Goal: Task Accomplishment & Management: Complete application form

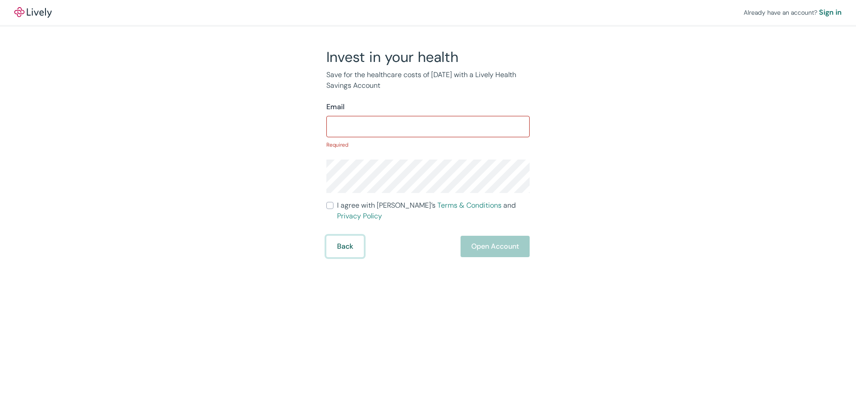
click at [349, 227] on form "Email ​ Required I agree with Lively’s Terms & Conditions and Privacy Policy Ba…" at bounding box center [427, 180] width 203 height 156
click at [342, 240] on button "Back" at bounding box center [344, 246] width 37 height 21
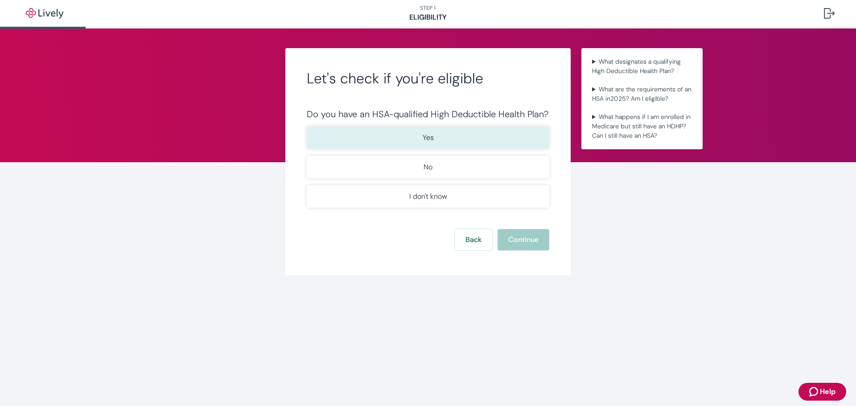
click at [477, 136] on button "Yes" at bounding box center [428, 138] width 243 height 22
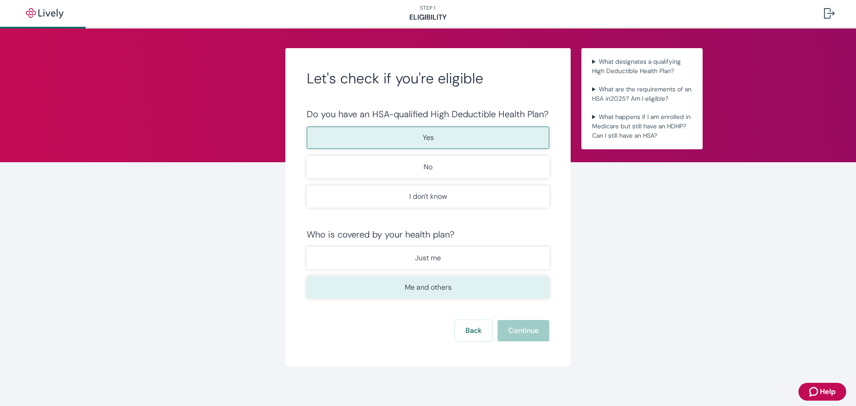
click at [482, 286] on button "Me and others" at bounding box center [428, 287] width 243 height 22
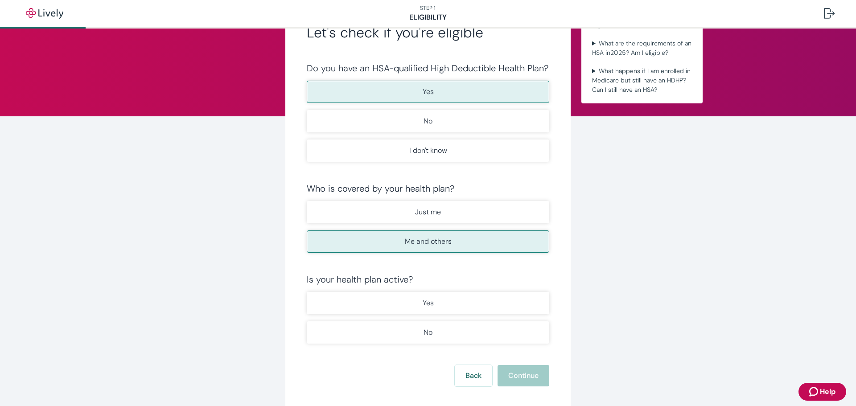
scroll to position [89, 0]
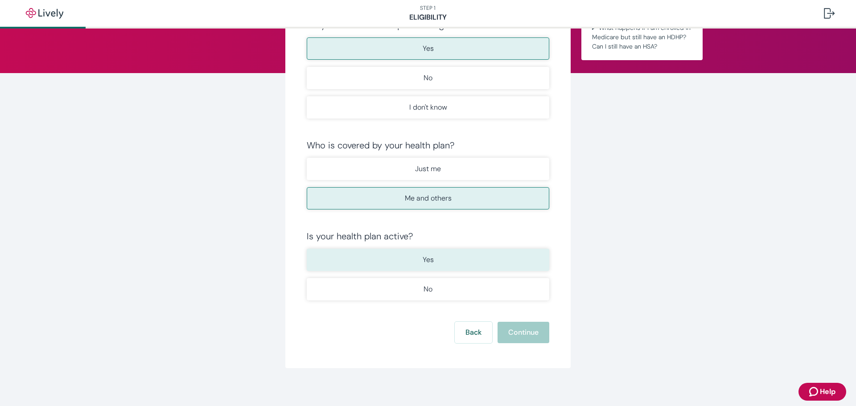
click at [470, 259] on button "Yes" at bounding box center [428, 260] width 243 height 22
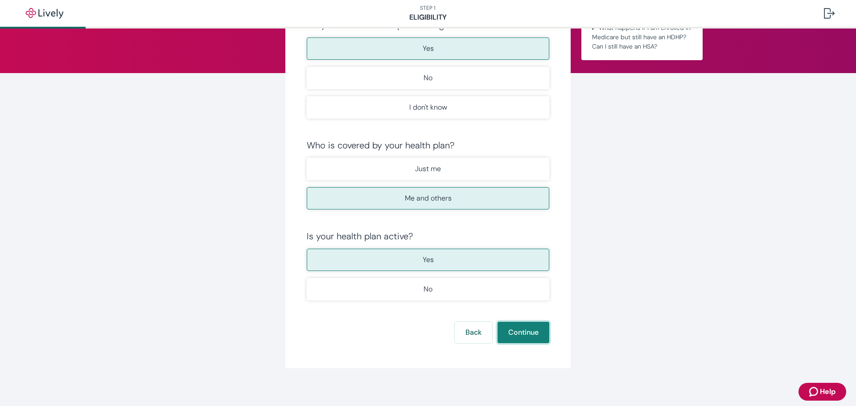
click at [524, 336] on button "Continue" at bounding box center [524, 332] width 52 height 21
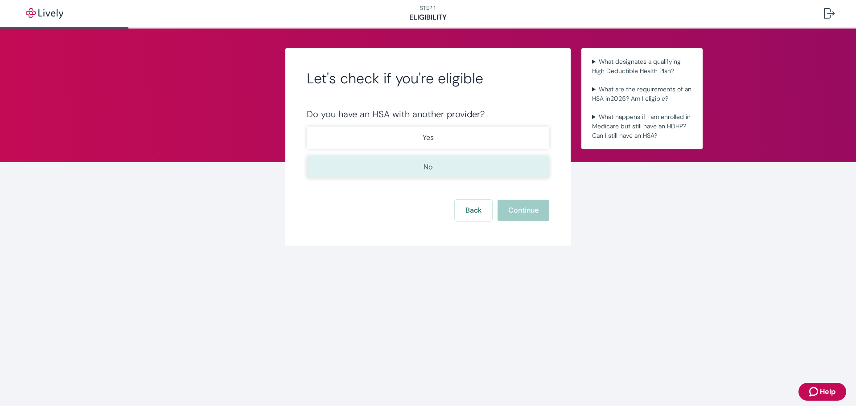
click at [479, 163] on button "No" at bounding box center [428, 167] width 243 height 22
click at [524, 207] on button "Continue" at bounding box center [524, 210] width 52 height 21
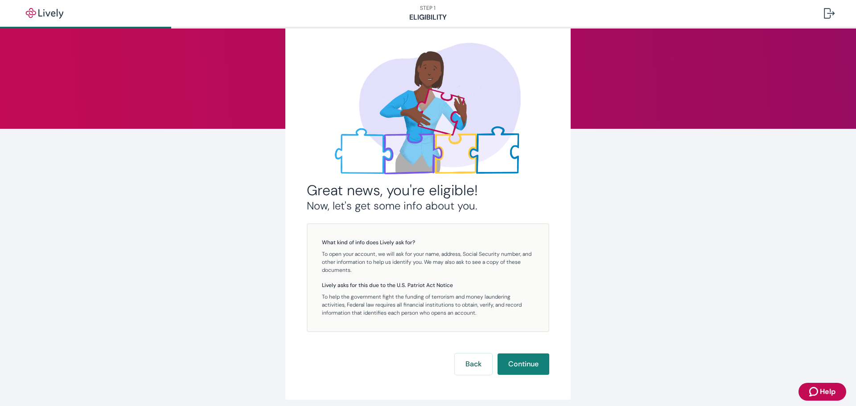
scroll to position [70, 0]
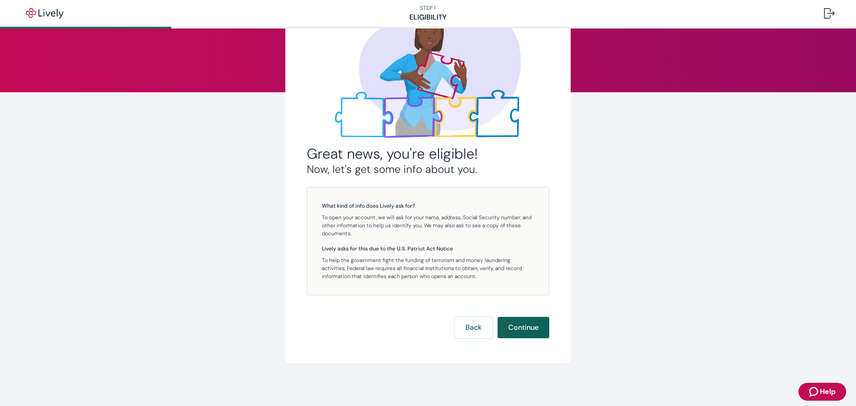
click at [526, 325] on button "Continue" at bounding box center [524, 327] width 52 height 21
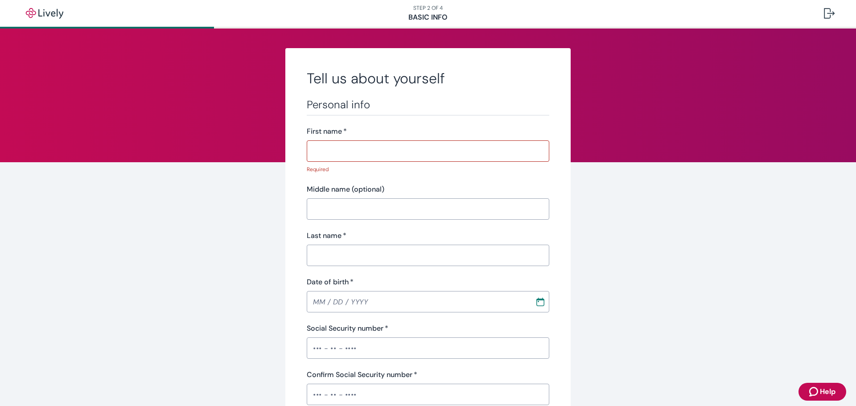
click at [368, 157] on input "First name   *" at bounding box center [428, 151] width 243 height 18
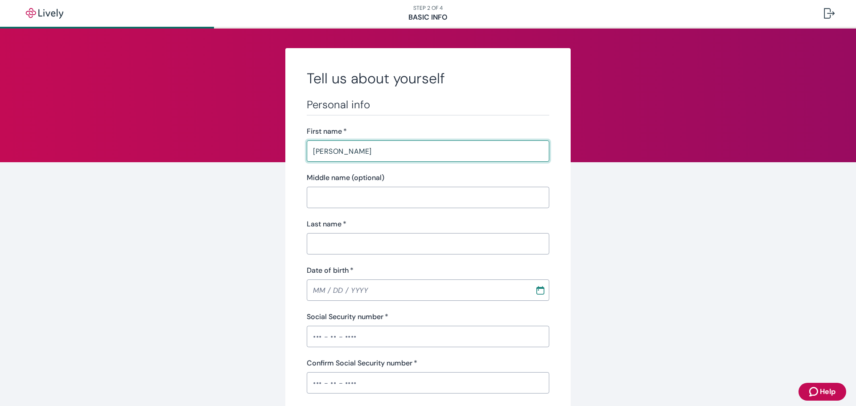
type input "[PERSON_NAME]"
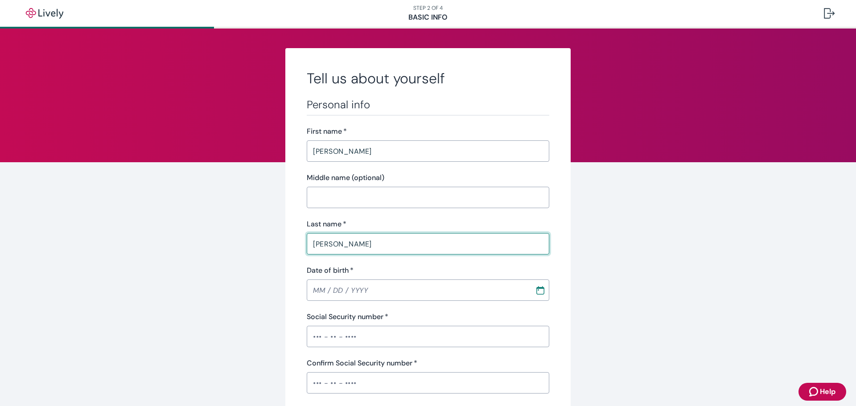
type input "[PERSON_NAME]"
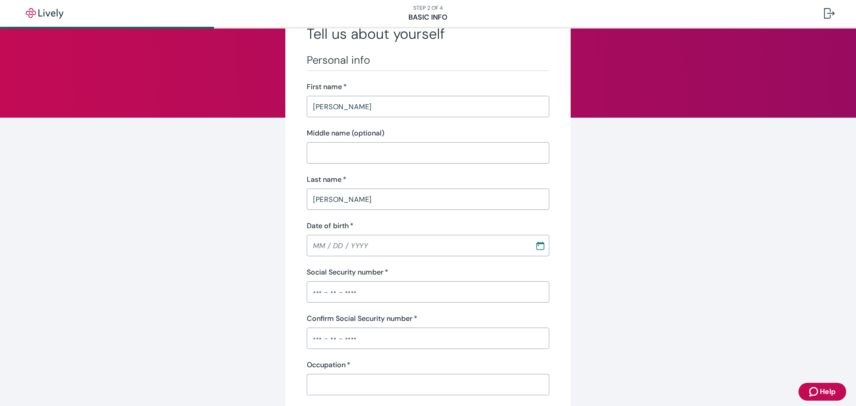
click at [314, 251] on input "Date of birth   *" at bounding box center [418, 246] width 222 height 18
type input "[DATE]"
click at [344, 291] on input "Social Security number   *" at bounding box center [428, 292] width 243 height 18
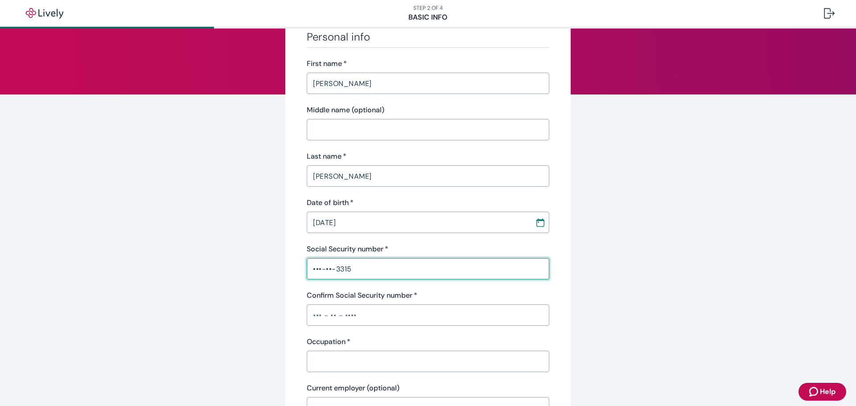
scroll to position [89, 0]
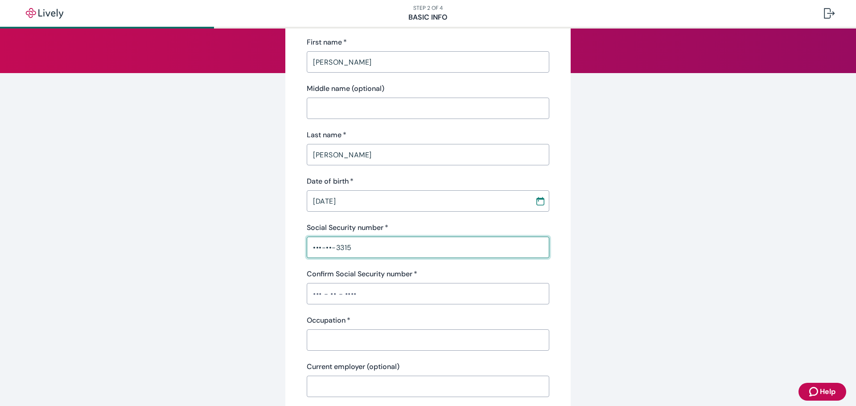
type input "•••-••-3315"
click at [310, 293] on input "Confirm Social Security number   *" at bounding box center [428, 294] width 243 height 18
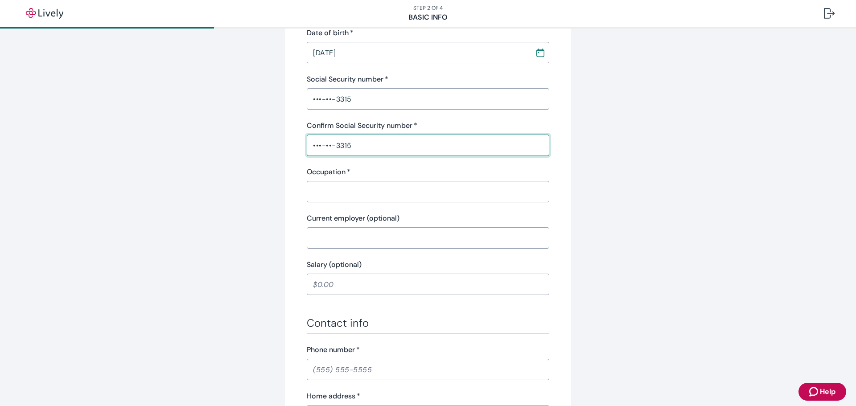
scroll to position [268, 0]
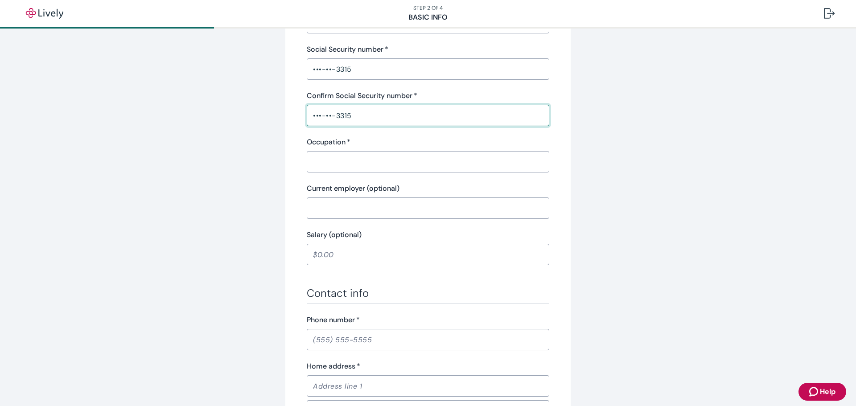
type input "•••-••-3315"
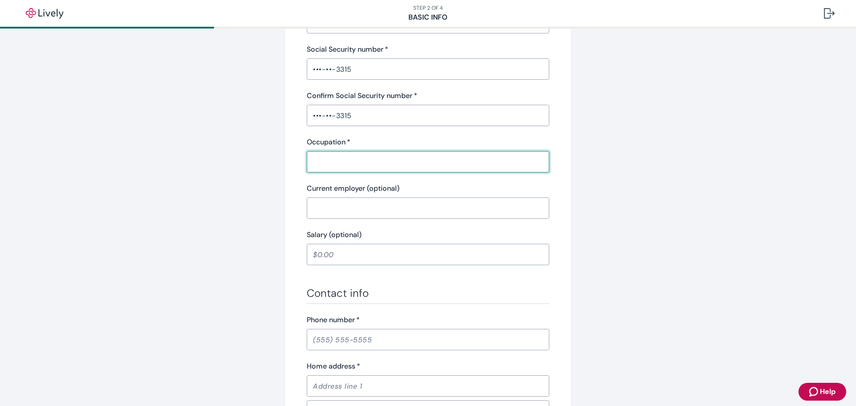
click at [334, 159] on input "Occupation   *" at bounding box center [428, 162] width 243 height 18
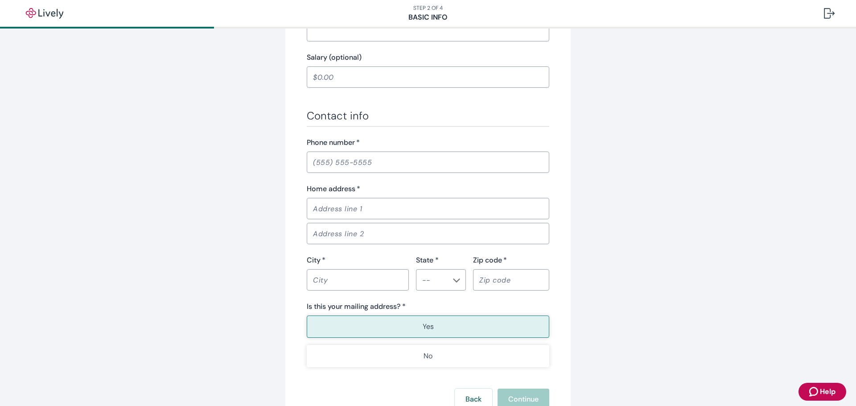
scroll to position [446, 0]
type input "Financial Planer"
click at [320, 164] on input "Phone number   *" at bounding box center [428, 161] width 243 height 18
type input "[PHONE_NUMBER]"
click at [328, 206] on input "Home address   *" at bounding box center [428, 208] width 243 height 18
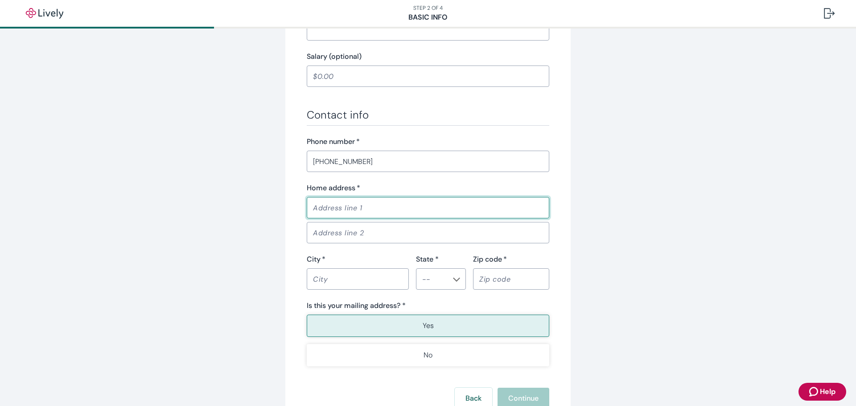
type input "[STREET_ADDRESS]"
type input "Frisco"
type input "[US_STATE]"
type input "75034"
click at [698, 251] on div "Tell us about yourself Personal info First name   * [PERSON_NAME] ​ Middle name…" at bounding box center [428, 30] width 856 height 894
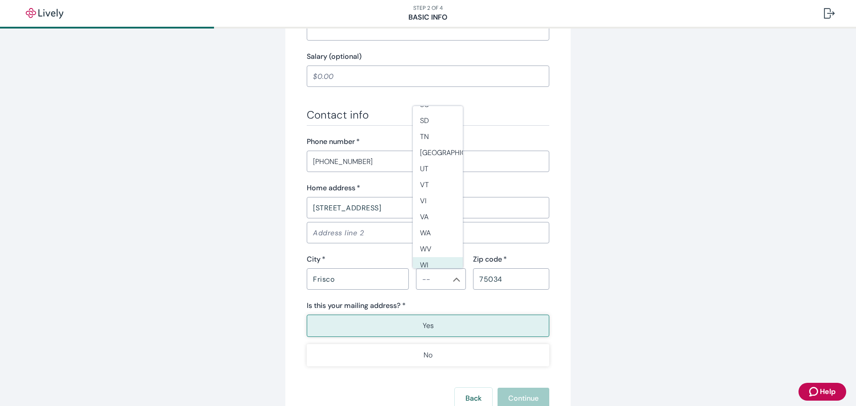
scroll to position [747, 0]
click at [435, 175] on li "[GEOGRAPHIC_DATA]" at bounding box center [438, 173] width 50 height 16
type input "[GEOGRAPHIC_DATA]"
click at [679, 275] on div "Tell us about yourself Personal info First name   * [PERSON_NAME] ​ Middle name…" at bounding box center [428, 30] width 856 height 894
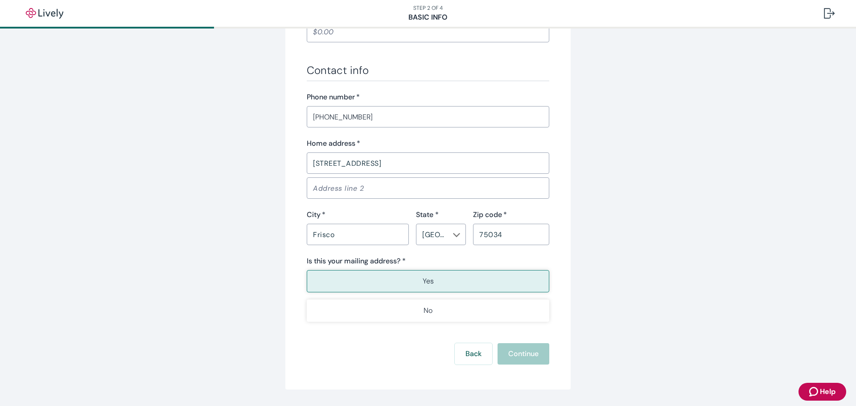
click at [448, 282] on button "Yes" at bounding box center [428, 281] width 243 height 22
click at [456, 191] on input "Address line 2" at bounding box center [428, 188] width 243 height 18
click at [377, 242] on input "Frisco" at bounding box center [358, 235] width 102 height 18
type input "Frisco"
click at [498, 234] on input "75034" at bounding box center [511, 235] width 76 height 18
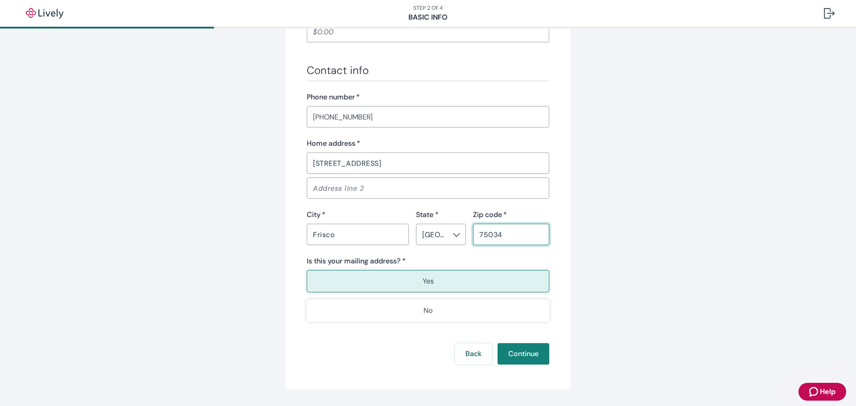
click at [395, 161] on input "[STREET_ADDRESS]" at bounding box center [428, 163] width 243 height 18
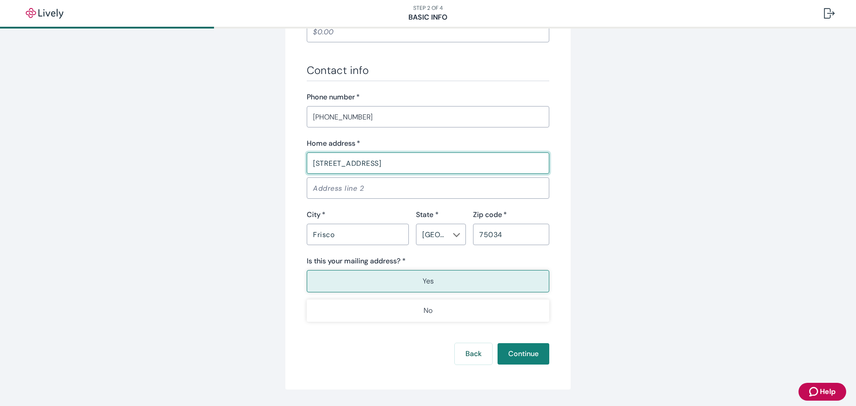
type input "[STREET_ADDRESS]"
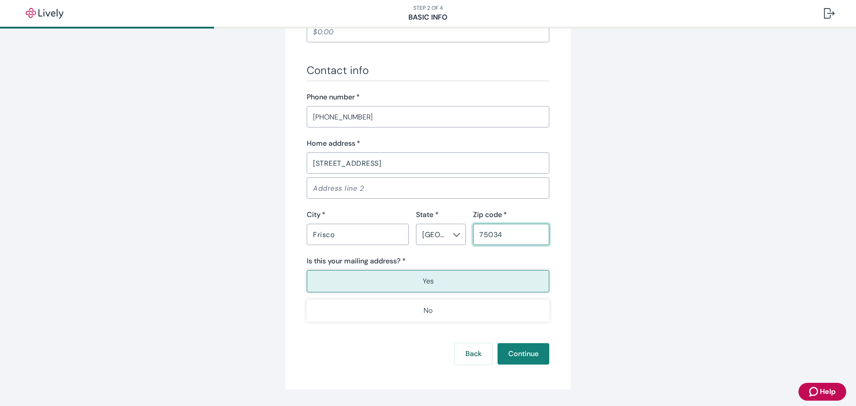
click at [503, 227] on input "75034" at bounding box center [511, 235] width 76 height 18
click at [508, 352] on button "Continue" at bounding box center [524, 353] width 52 height 21
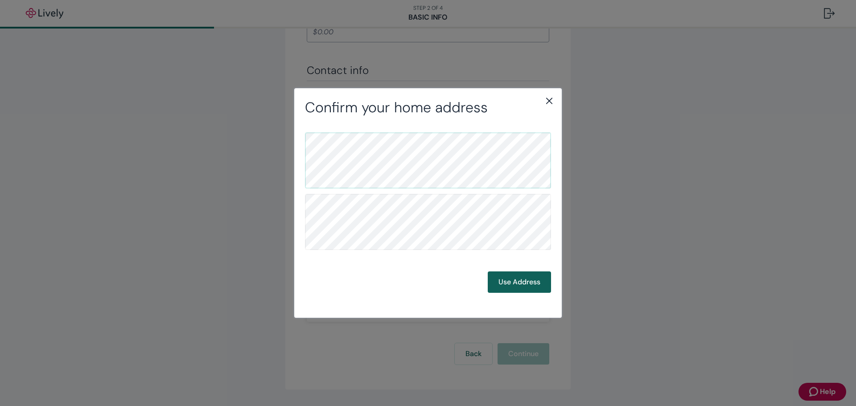
click at [526, 284] on button "Use Address" at bounding box center [519, 282] width 63 height 21
click at [527, 279] on button "Use Address" at bounding box center [519, 282] width 63 height 21
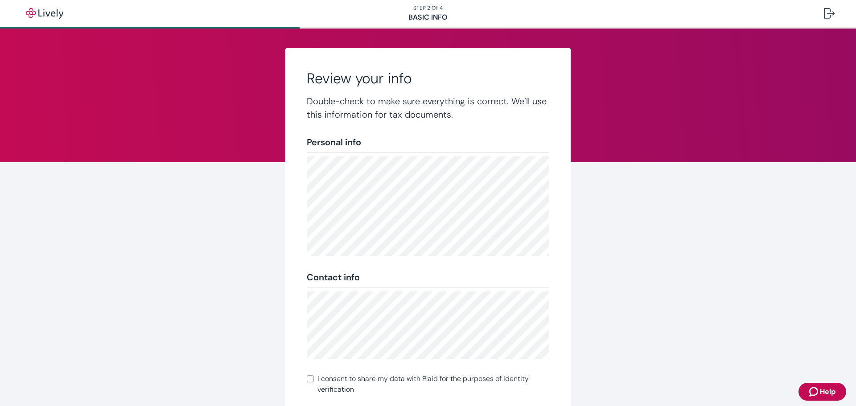
scroll to position [99, 0]
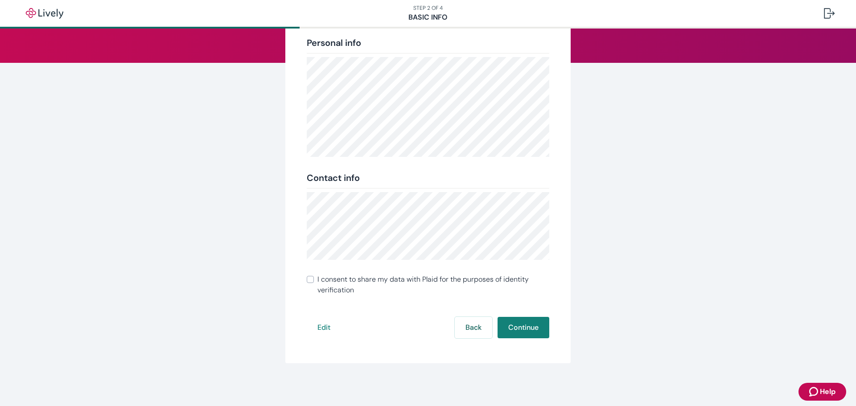
click at [307, 281] on input "I consent to share my data with Plaid for the purposes of identity verification" at bounding box center [310, 279] width 7 height 7
checkbox input "true"
click at [521, 326] on button "Continue" at bounding box center [524, 327] width 52 height 21
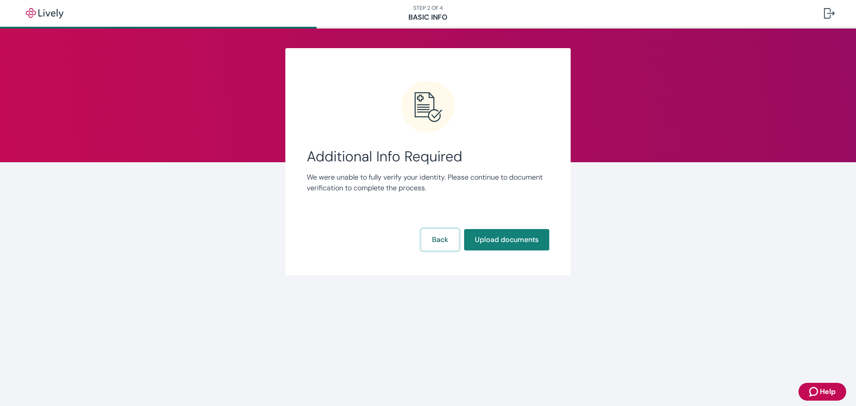
click at [430, 240] on button "Back" at bounding box center [439, 239] width 37 height 21
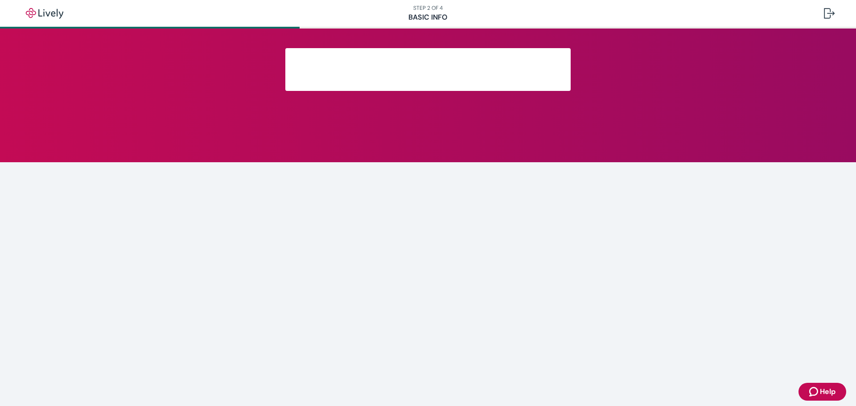
scroll to position [99, 0]
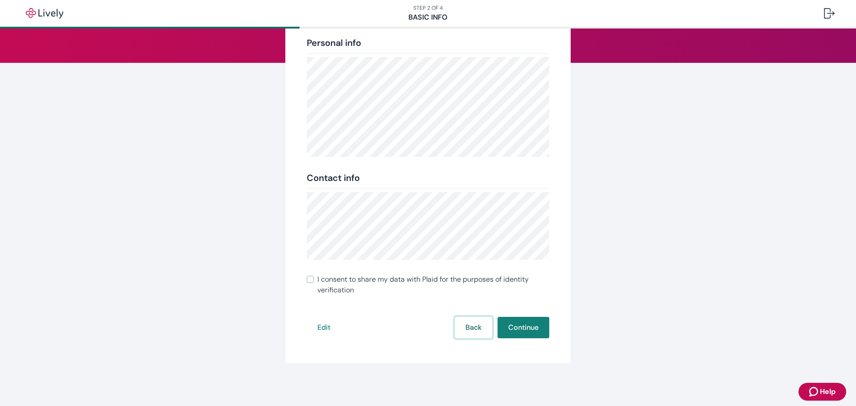
click at [472, 329] on button "Back" at bounding box center [473, 327] width 37 height 21
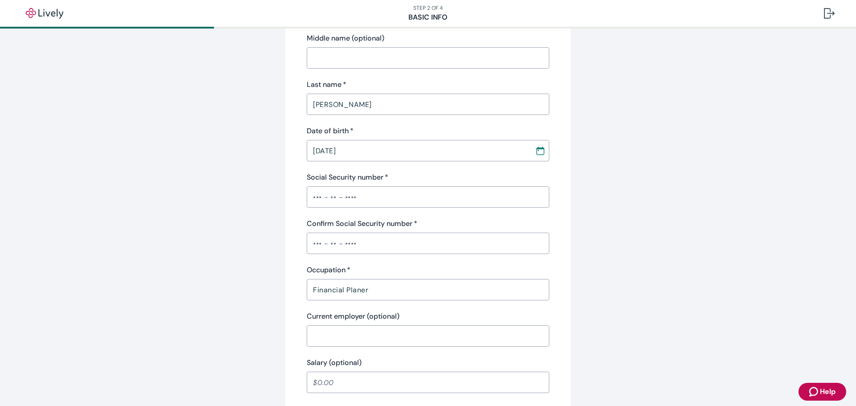
scroll to position [268, 0]
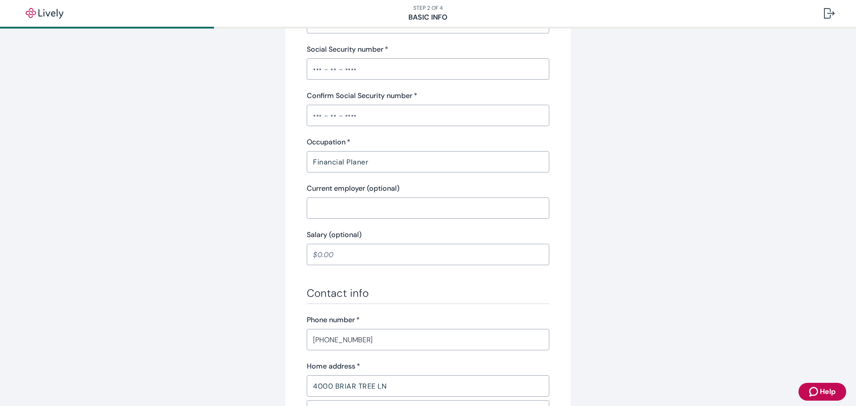
click at [313, 71] on input "Social Security number   *" at bounding box center [428, 69] width 243 height 18
click at [350, 120] on input "Confirm Social Security number   *" at bounding box center [428, 116] width 243 height 18
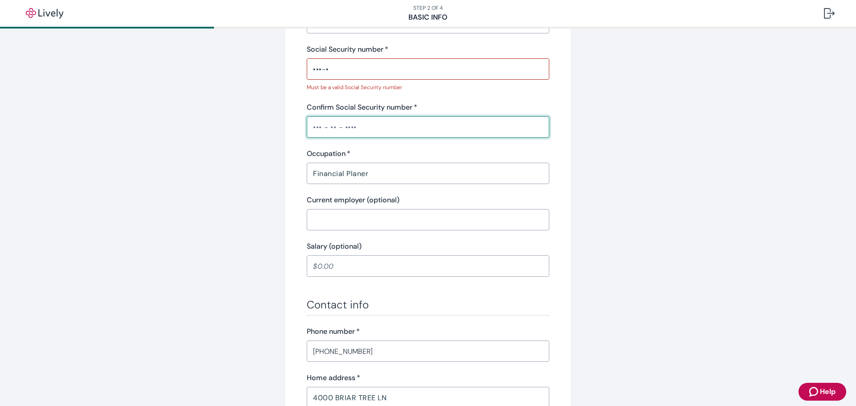
click at [334, 68] on input "•••-•" at bounding box center [428, 69] width 243 height 18
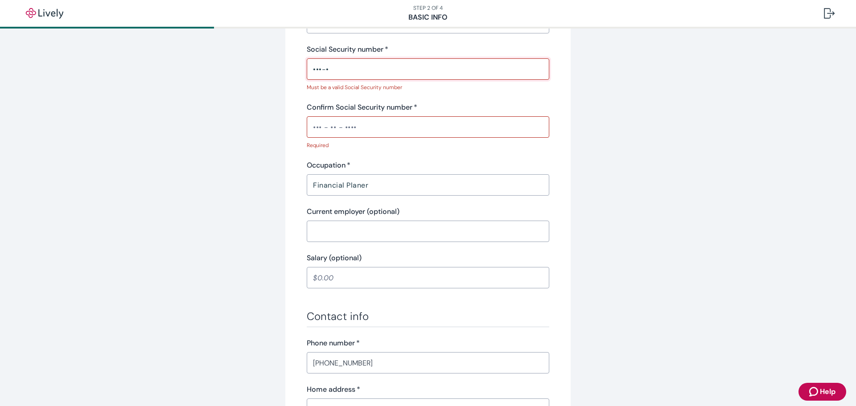
click at [335, 68] on input "•••-•" at bounding box center [428, 69] width 243 height 18
click at [336, 68] on input "•••-•" at bounding box center [428, 69] width 243 height 18
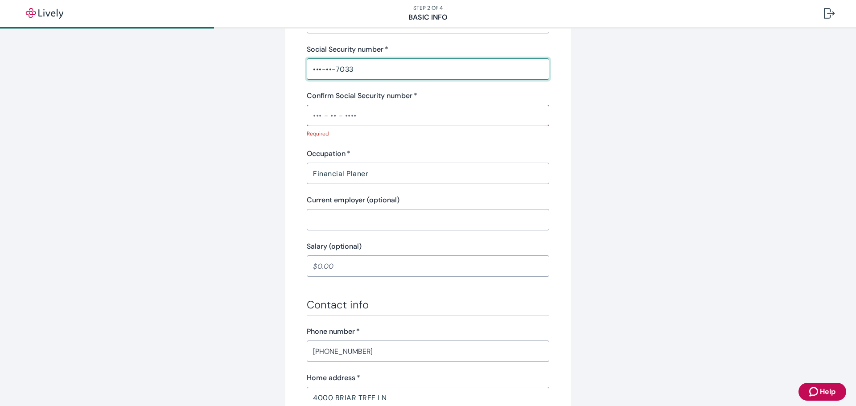
click at [314, 69] on input "•••-••-7033" at bounding box center [428, 69] width 243 height 18
click at [313, 69] on input "•••-••-7033" at bounding box center [428, 69] width 243 height 18
drag, startPoint x: 380, startPoint y: 73, endPoint x: 263, endPoint y: 74, distance: 117.3
click at [265, 74] on div "Tell us about yourself Personal info First name   * [PERSON_NAME] ​ Middle name…" at bounding box center [428, 203] width 428 height 844
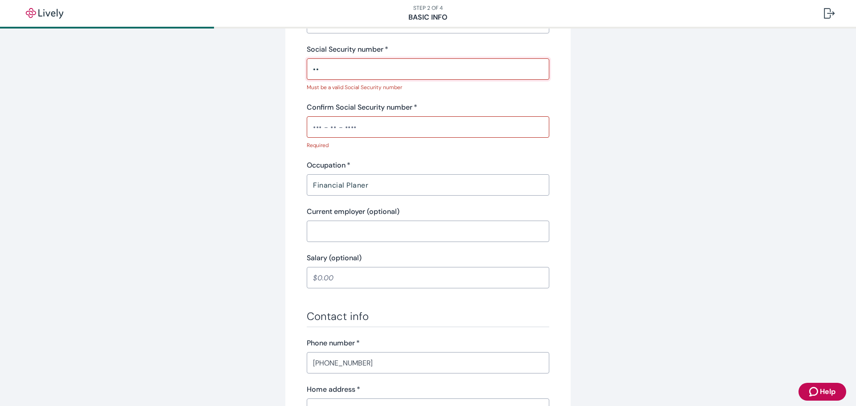
type input "•"
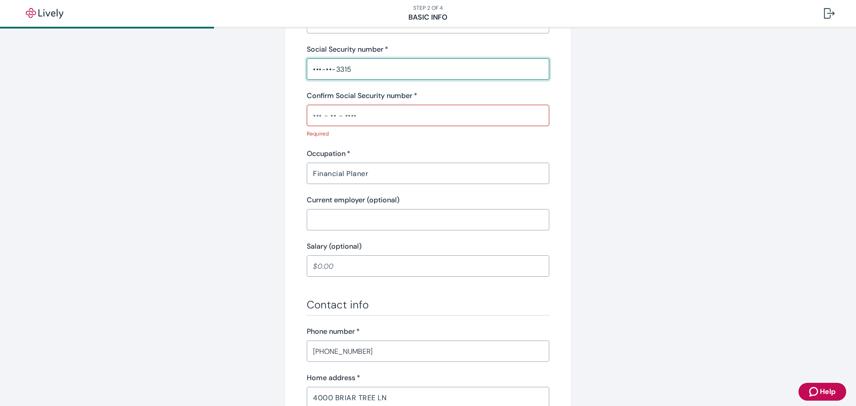
type input "•••-••-3315"
click at [318, 114] on input "Confirm Social Security number   *" at bounding box center [428, 116] width 243 height 18
click at [363, 114] on input "Confirm Social Security number   *" at bounding box center [428, 116] width 243 height 18
click at [362, 114] on input "Confirm Social Security number   *" at bounding box center [428, 116] width 243 height 18
drag, startPoint x: 362, startPoint y: 114, endPoint x: 258, endPoint y: 115, distance: 104.8
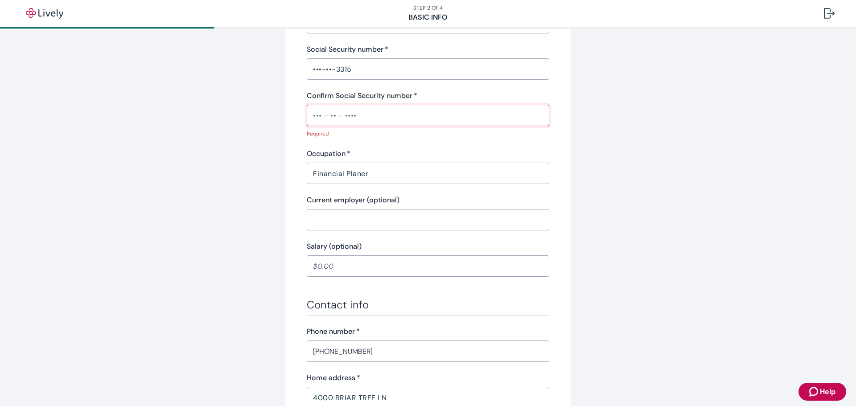
click at [259, 115] on div "Tell us about yourself Personal info First name   * [PERSON_NAME] ​ Middle name…" at bounding box center [428, 203] width 428 height 844
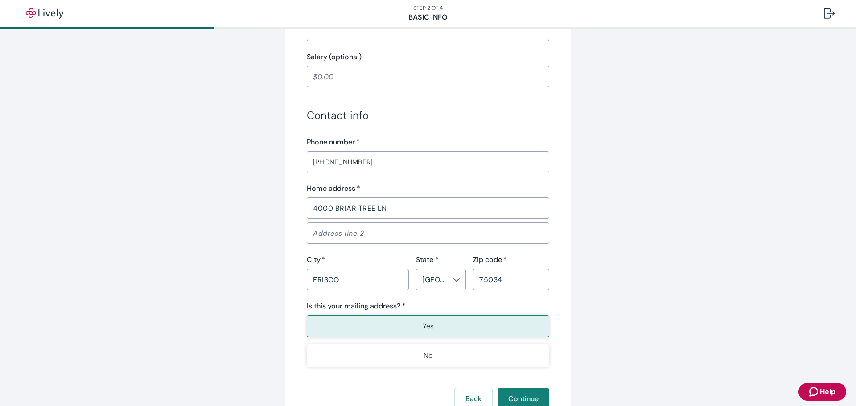
scroll to position [446, 0]
type input "•••-••-3315"
click at [396, 206] on input "4000 BRIAR TREE LN" at bounding box center [428, 208] width 243 height 18
click at [396, 205] on input "4000 BRIAR TREE LN" at bounding box center [428, 208] width 243 height 18
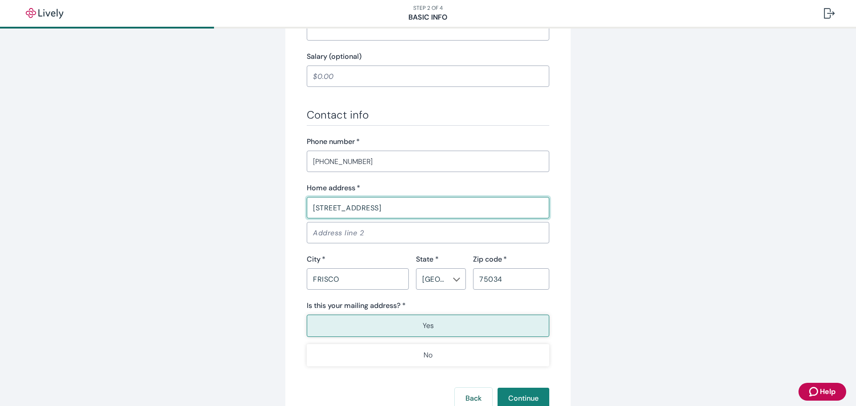
type input "[STREET_ADDRESS]"
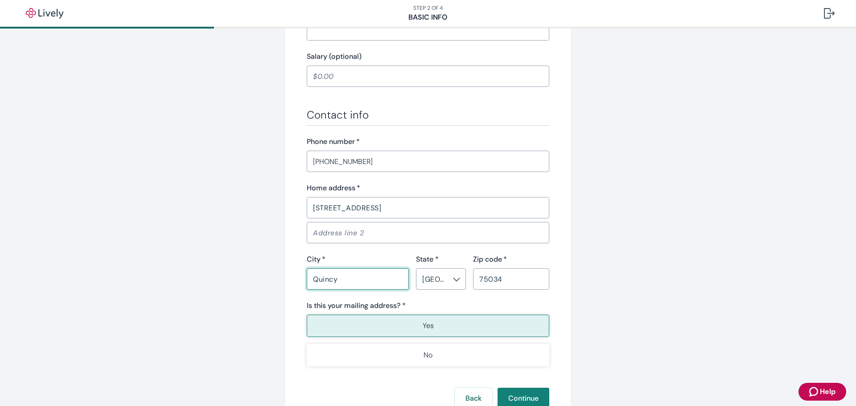
type input "Quincy"
type input "IL"
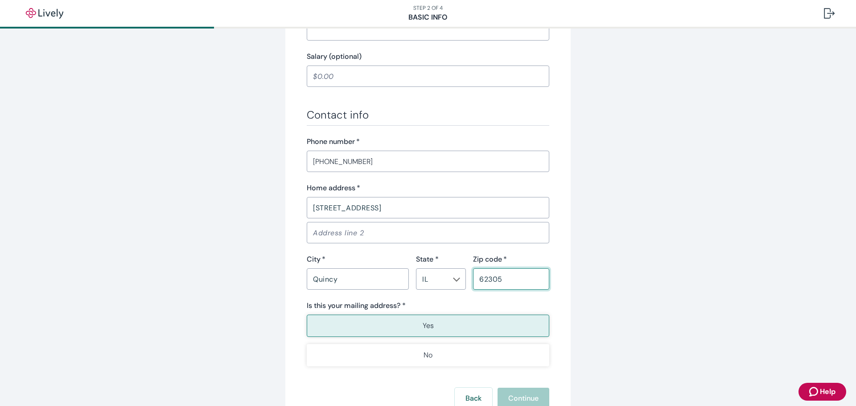
type input "62305"
click at [767, 169] on div "Tell us about yourself Personal info First name   * [PERSON_NAME] ​ Middle name…" at bounding box center [428, 30] width 856 height 894
click at [429, 324] on p "Yes" at bounding box center [428, 326] width 11 height 11
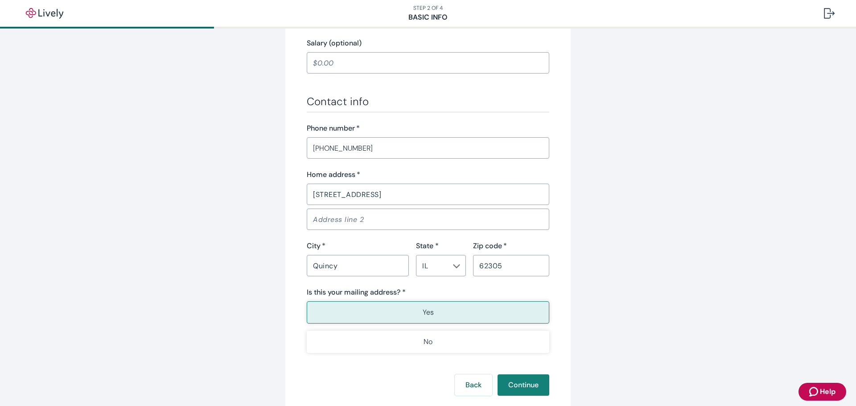
scroll to position [517, 0]
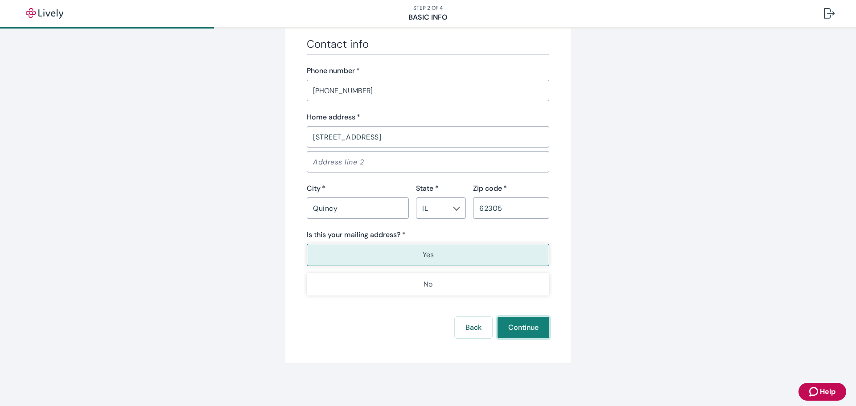
click at [529, 333] on button "Continue" at bounding box center [524, 327] width 52 height 21
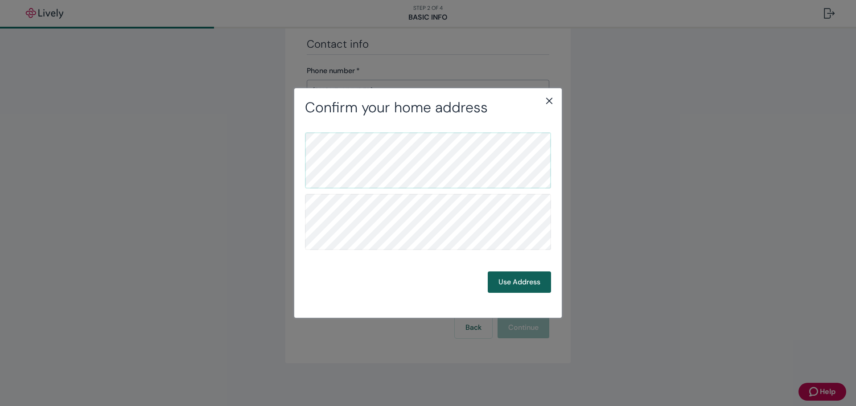
click at [538, 284] on button "Use Address" at bounding box center [519, 282] width 63 height 21
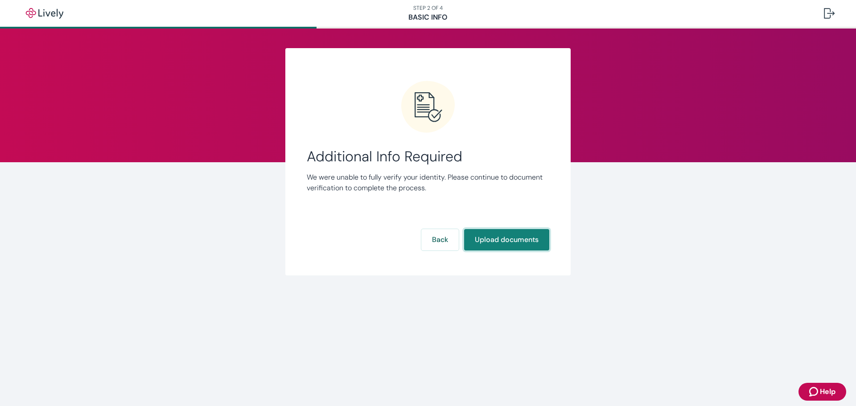
click at [530, 243] on button "Upload documents" at bounding box center [506, 239] width 85 height 21
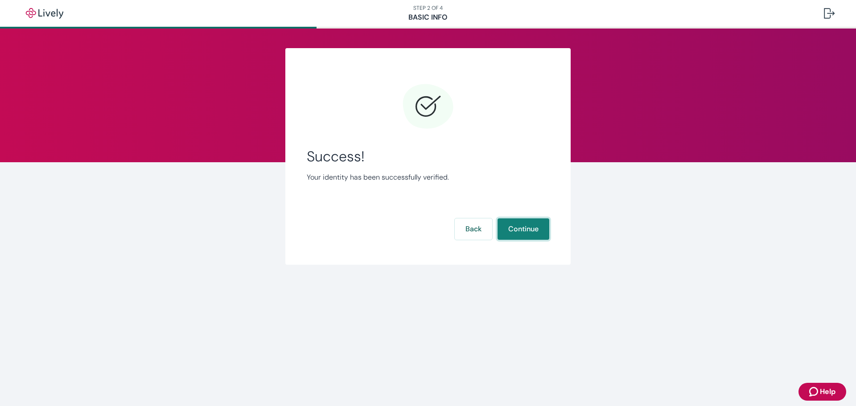
click at [533, 235] on button "Continue" at bounding box center [524, 228] width 52 height 21
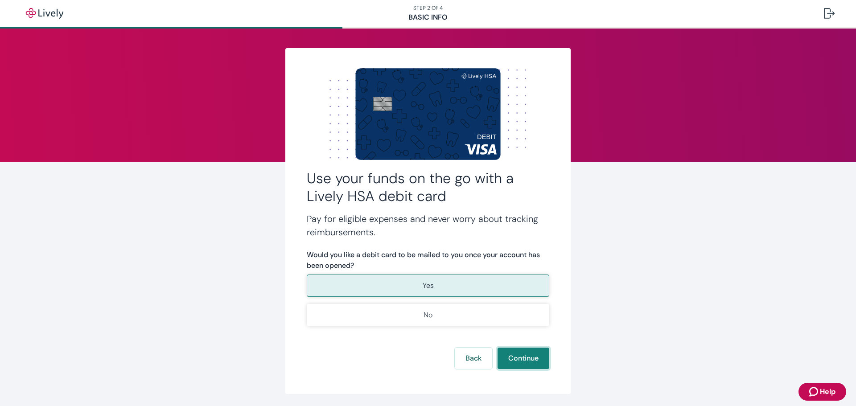
click at [522, 358] on button "Continue" at bounding box center [524, 358] width 52 height 21
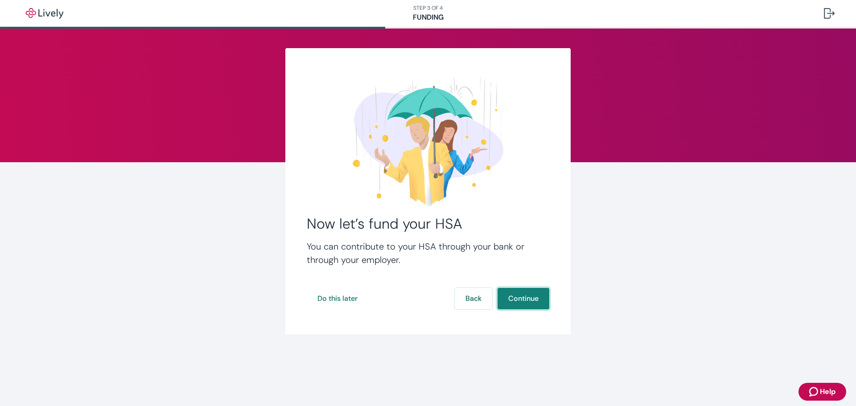
click at [525, 305] on button "Continue" at bounding box center [524, 298] width 52 height 21
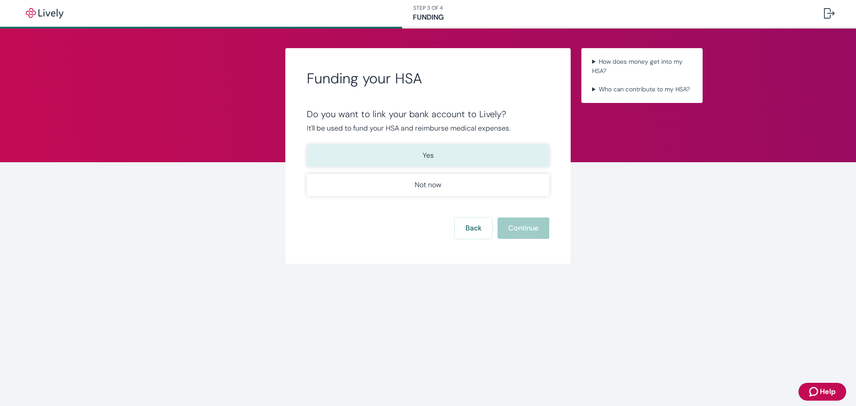
click at [514, 154] on button "Yes" at bounding box center [428, 155] width 243 height 22
click at [534, 233] on button "Continue" at bounding box center [524, 228] width 52 height 21
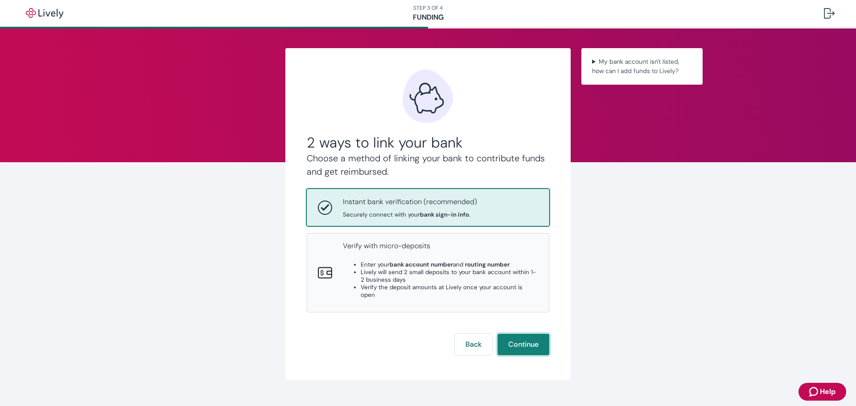
click at [523, 342] on button "Continue" at bounding box center [524, 344] width 52 height 21
click at [476, 338] on button "Back" at bounding box center [473, 344] width 37 height 21
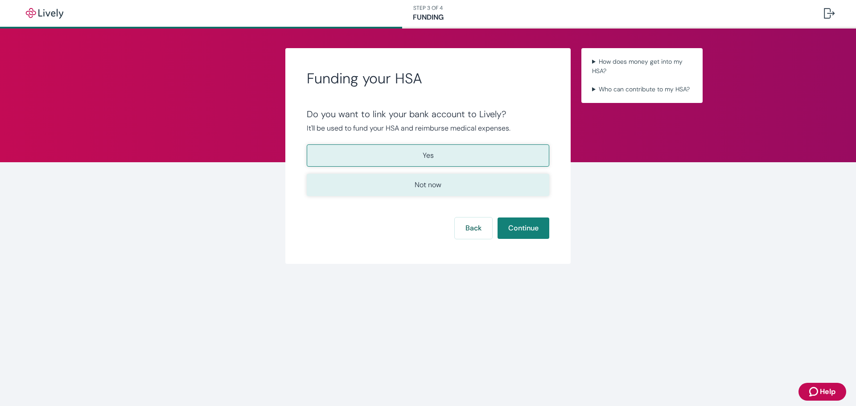
click at [455, 185] on button "Not now" at bounding box center [428, 185] width 243 height 22
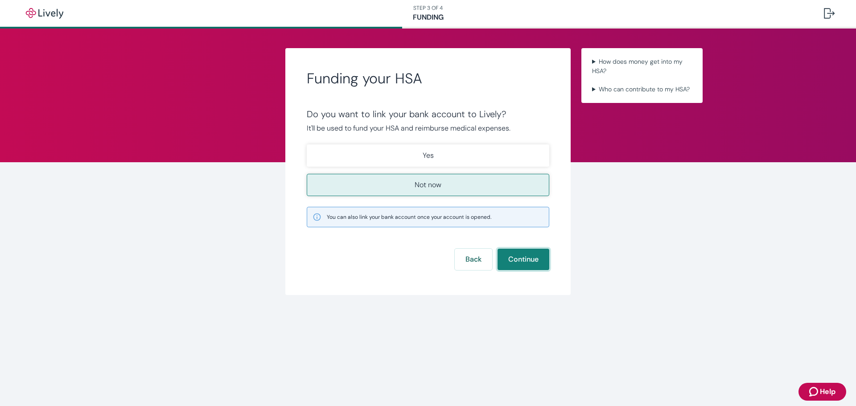
click at [526, 255] on button "Continue" at bounding box center [524, 259] width 52 height 21
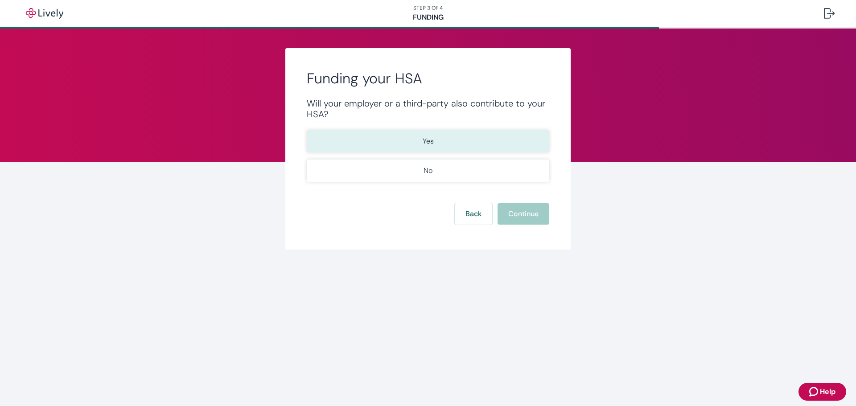
click at [473, 143] on button "Yes" at bounding box center [428, 141] width 243 height 22
click at [514, 220] on button "Continue" at bounding box center [524, 213] width 52 height 21
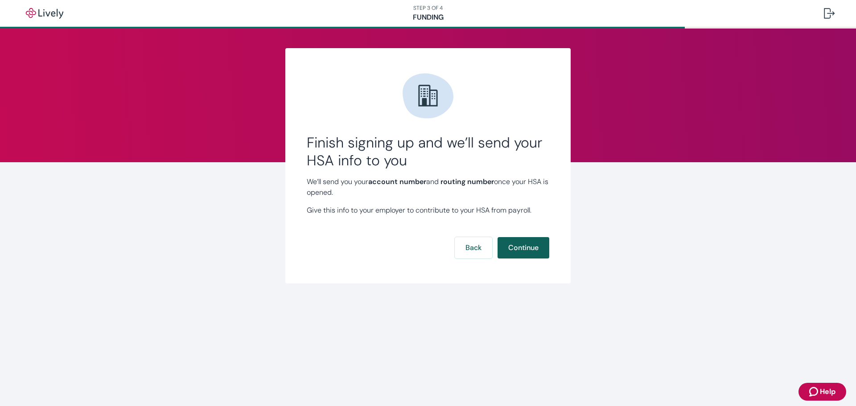
click at [511, 243] on button "Continue" at bounding box center [524, 247] width 52 height 21
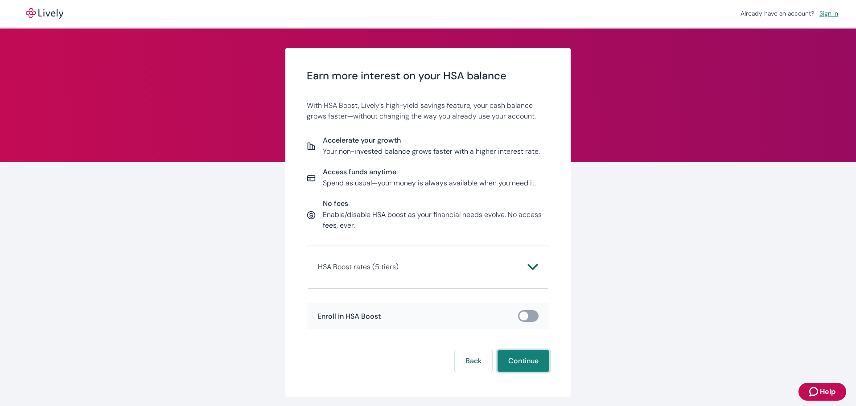
click at [510, 363] on button "Continue" at bounding box center [524, 360] width 52 height 21
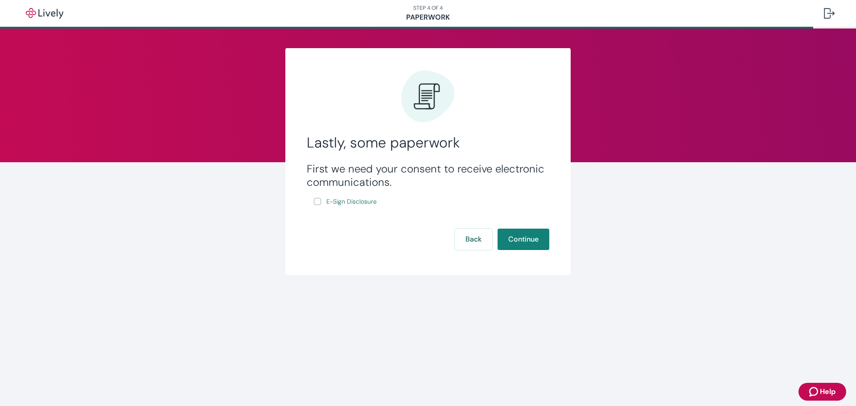
click at [314, 202] on input "E-Sign Disclosure" at bounding box center [317, 201] width 7 height 7
checkbox input "true"
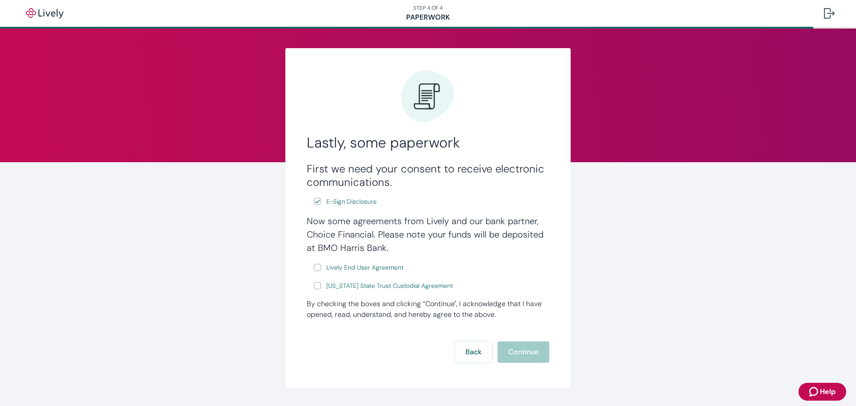
click at [314, 267] on input "Lively End User Agreement" at bounding box center [317, 267] width 7 height 7
checkbox input "true"
click at [310, 285] on div "Now some agreements from Lively and our bank partner, Choice Financial. Please …" at bounding box center [428, 252] width 243 height 77
click at [314, 285] on input "[US_STATE] State Trust Custodial Agreement" at bounding box center [317, 285] width 7 height 7
checkbox input "true"
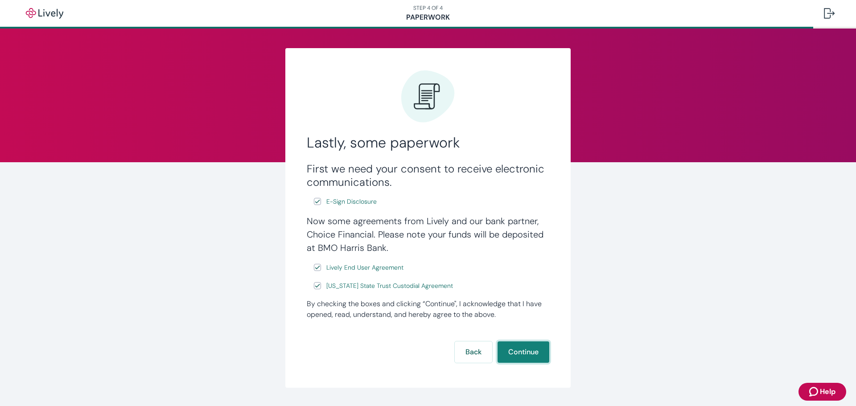
click at [531, 356] on button "Continue" at bounding box center [524, 352] width 52 height 21
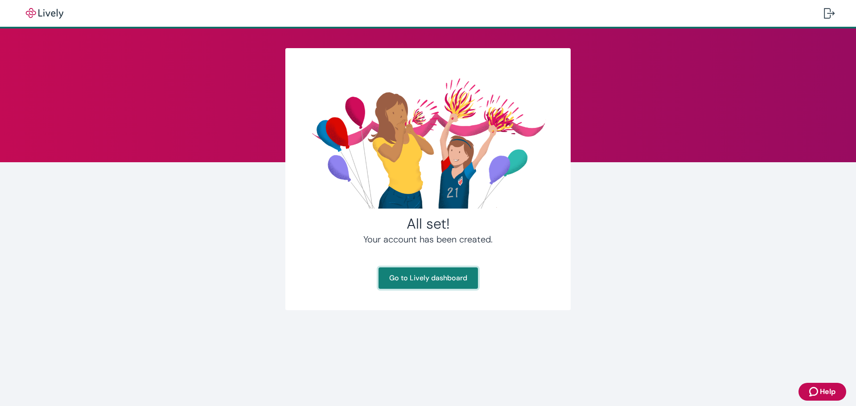
click at [448, 285] on link "Go to Lively dashboard" at bounding box center [428, 278] width 99 height 21
